Goal: Go to known website: Access a specific website the user already knows

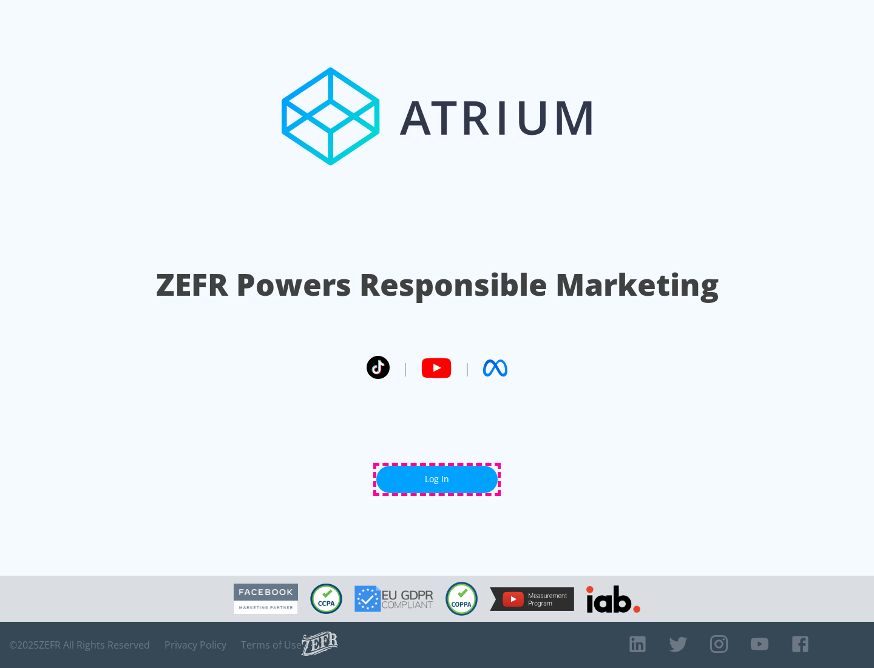
click at [437, 479] on link "Log In" at bounding box center [436, 479] width 121 height 27
